Goal: Information Seeking & Learning: Check status

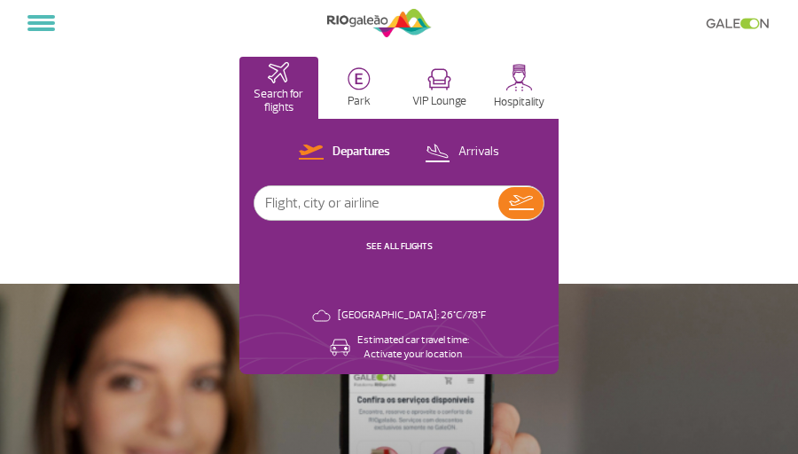
select select "en"
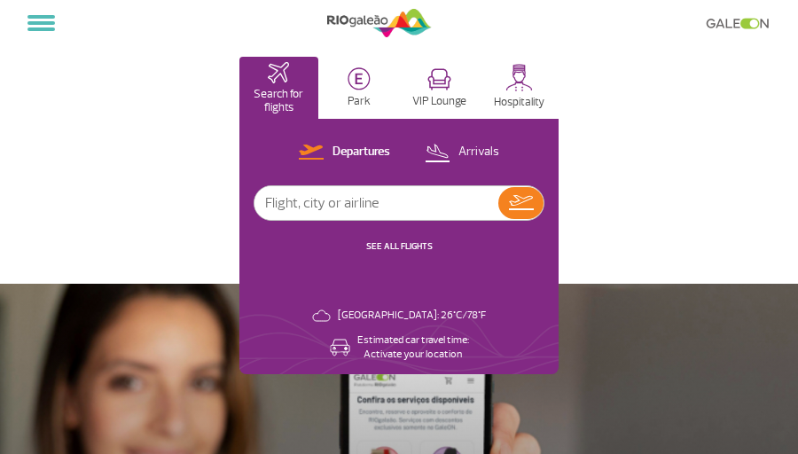
drag, startPoint x: 90, startPoint y: 7, endPoint x: -177, endPoint y: -4, distance: 267.1
drag, startPoint x: 57, startPoint y: 69, endPoint x: 44, endPoint y: -54, distance: 123.9
click at [44, 0] on html "Passengers Corporate Cargo Shop On-line GaleOn Press RQS PT ENG ESP Home Page F…" at bounding box center [399, 227] width 798 height 454
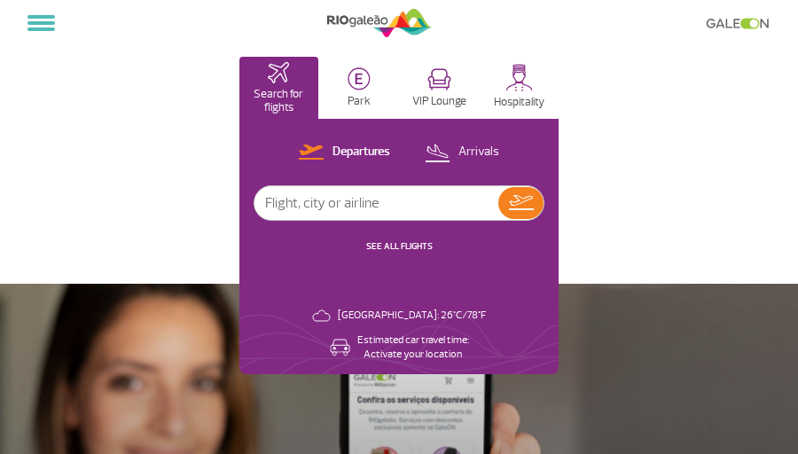
click at [472, 205] on input "text" at bounding box center [376, 203] width 244 height 34
type input "Salvador"
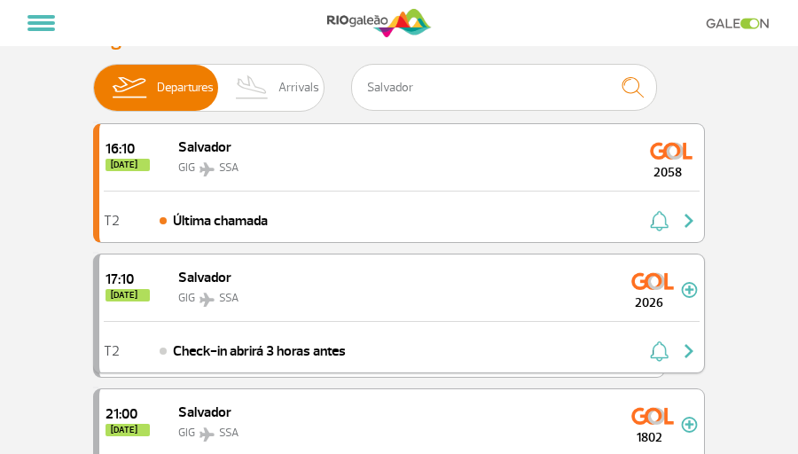
scroll to position [23, 0]
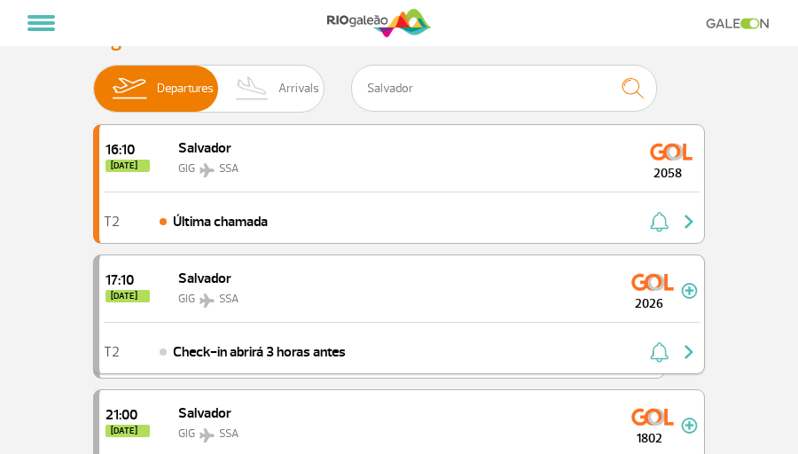
click at [202, 282] on span "Salvador" at bounding box center [204, 279] width 53 height 18
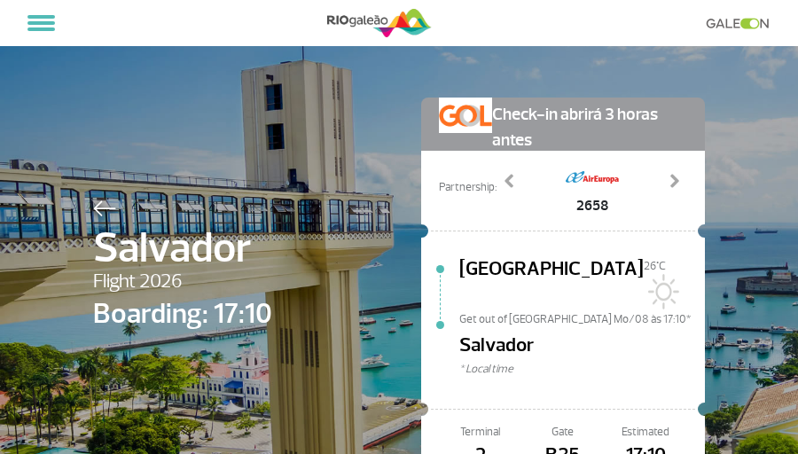
scroll to position [14, 0]
